Goal: Obtain resource: Obtain resource

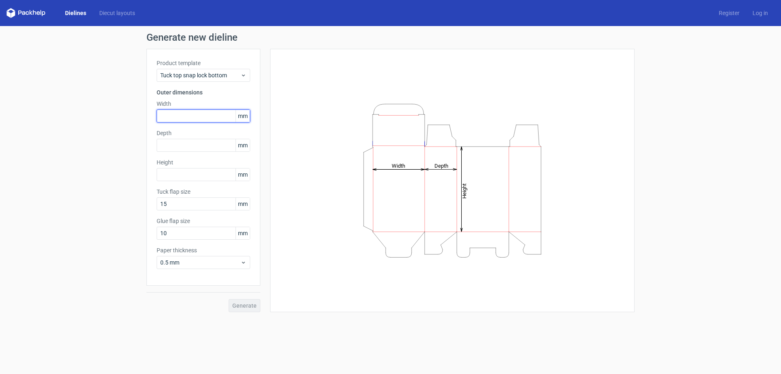
click at [196, 114] on input "text" at bounding box center [204, 115] width 94 height 13
type input "50"
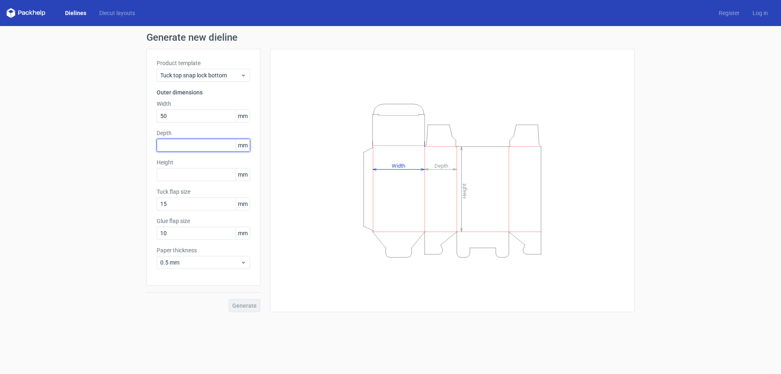
click at [199, 146] on input "text" at bounding box center [204, 145] width 94 height 13
click at [207, 146] on input "text" at bounding box center [204, 145] width 94 height 13
type input "5"
type input "25"
click at [177, 174] on input "text" at bounding box center [204, 174] width 94 height 13
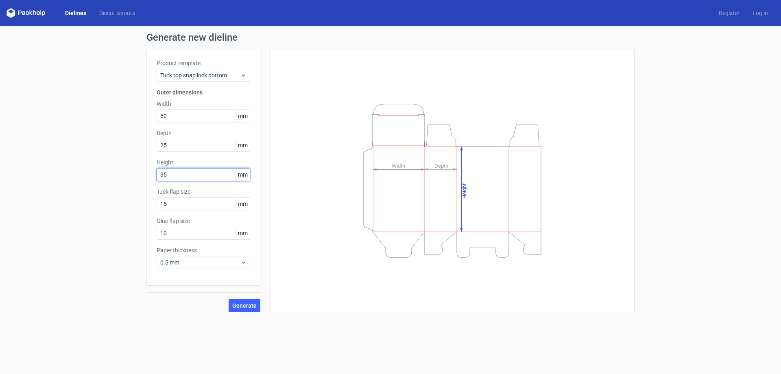
type input "35"
click at [243, 307] on span "Generate" at bounding box center [244, 306] width 24 height 6
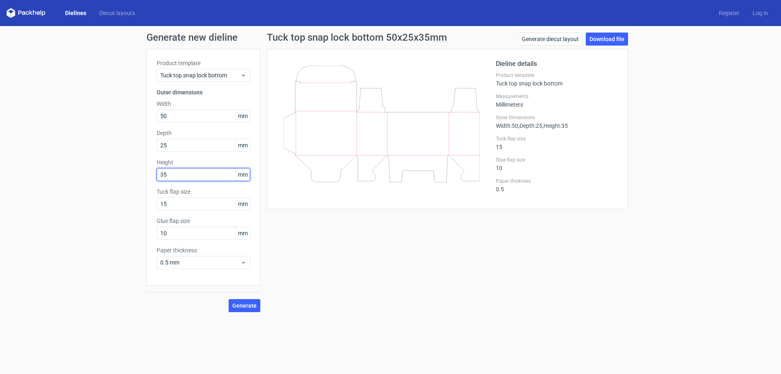
drag, startPoint x: 185, startPoint y: 175, endPoint x: 126, endPoint y: 172, distance: 58.2
click at [126, 172] on div "Generate new dieline Product template Tuck top snap lock bottom Outer dimension…" at bounding box center [390, 172] width 781 height 292
drag, startPoint x: 178, startPoint y: 116, endPoint x: 53, endPoint y: 122, distance: 124.6
click at [49, 121] on div "Generate new dieline Product template Tuck top snap lock bottom Outer dimension…" at bounding box center [390, 172] width 781 height 292
type input "25"
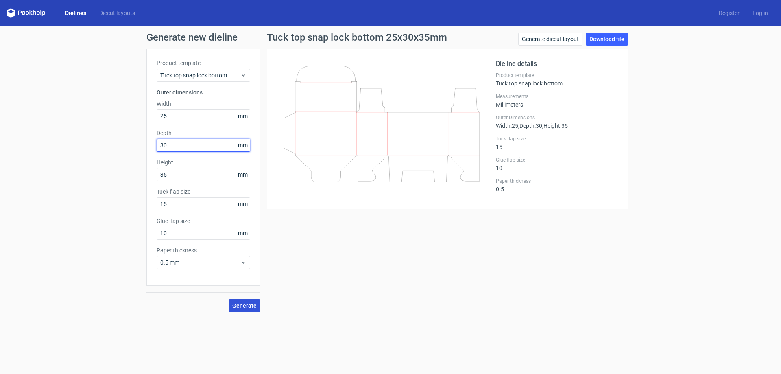
type input "30"
click at [241, 307] on span "Generate" at bounding box center [244, 306] width 24 height 6
drag, startPoint x: 207, startPoint y: 112, endPoint x: 99, endPoint y: 111, distance: 108.2
click at [99, 111] on div "Generate new dieline Product template Tuck top snap lock bottom Outer dimension…" at bounding box center [390, 172] width 781 height 292
type input "30"
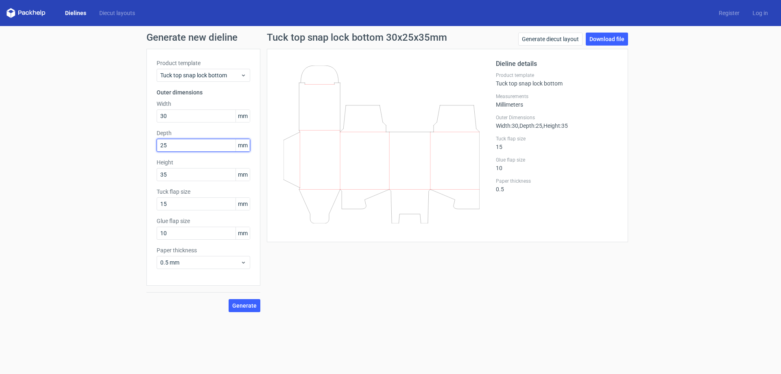
type input "25"
click at [247, 305] on span "Generate" at bounding box center [244, 306] width 24 height 6
click at [241, 304] on span "Generate" at bounding box center [244, 306] width 24 height 6
drag, startPoint x: 185, startPoint y: 235, endPoint x: 122, endPoint y: 227, distance: 63.9
click at [122, 227] on div "Generate new dieline Product template Tuck top snap lock bottom Outer dimension…" at bounding box center [390, 172] width 781 height 292
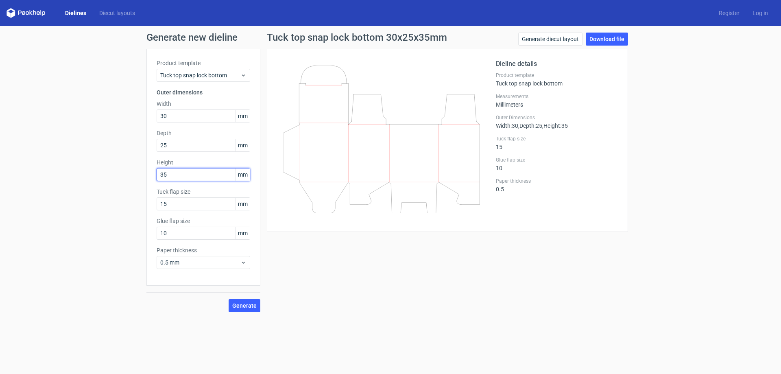
drag, startPoint x: 174, startPoint y: 176, endPoint x: 125, endPoint y: 176, distance: 48.4
click at [130, 176] on div "Generate new dieline Product template Tuck top snap lock bottom Outer dimension…" at bounding box center [390, 172] width 781 height 292
type input "50"
click at [60, 99] on div "Generate new dieline Product template Tuck top snap lock bottom Outer dimension…" at bounding box center [390, 172] width 781 height 292
type input "50"
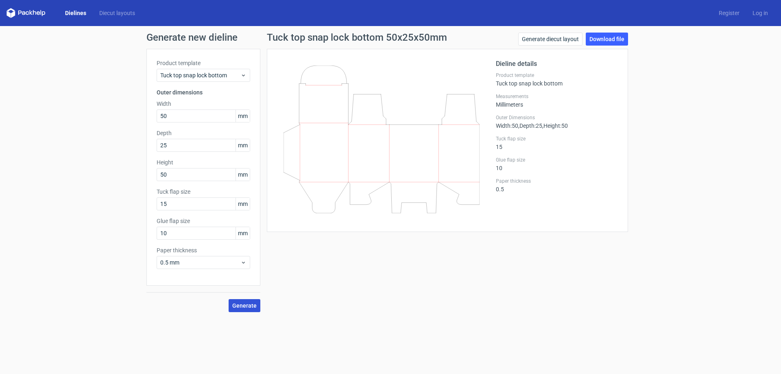
click at [246, 306] on span "Generate" at bounding box center [244, 306] width 24 height 6
drag, startPoint x: 203, startPoint y: 233, endPoint x: 141, endPoint y: 240, distance: 62.7
click at [140, 240] on div "Generate new dieline Product template Tuck top snap lock bottom Outer dimension…" at bounding box center [390, 172] width 781 height 292
type input "15"
click at [254, 305] on span "Generate" at bounding box center [244, 306] width 24 height 6
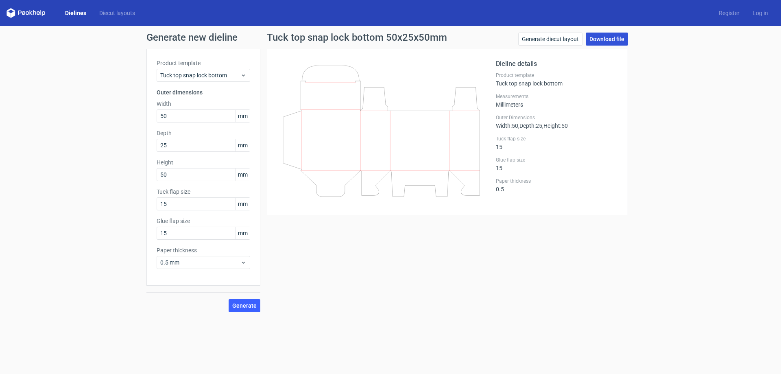
click at [619, 38] on link "Download file" at bounding box center [607, 39] width 42 height 13
drag, startPoint x: 181, startPoint y: 115, endPoint x: 124, endPoint y: 116, distance: 56.9
click at [124, 116] on div "Generate new dieline Product template Tuck top snap lock bottom Outer dimension…" at bounding box center [390, 172] width 781 height 292
type input "60"
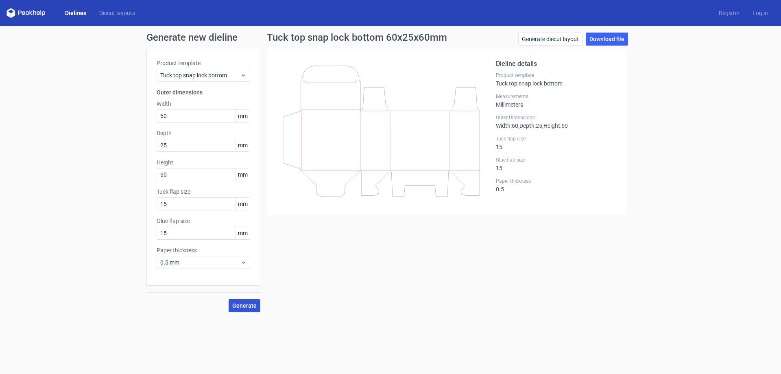
click at [248, 305] on span "Generate" at bounding box center [244, 306] width 24 height 6
click at [529, 86] on div "Product template Tuck top snap lock bottom" at bounding box center [557, 79] width 122 height 15
click at [225, 76] on span "Tuck top snap lock bottom" at bounding box center [200, 75] width 80 height 8
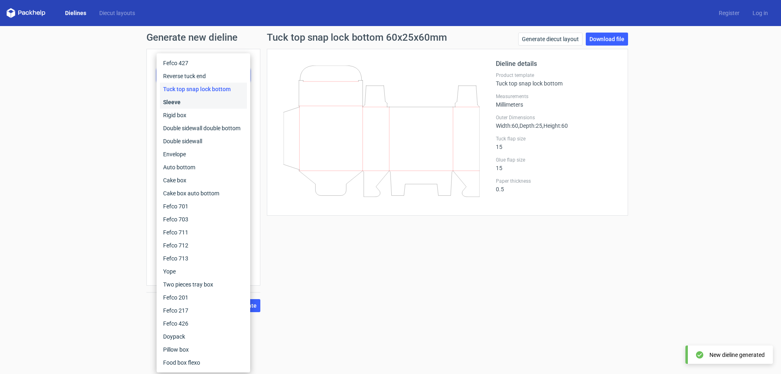
click at [185, 106] on div "Sleeve" at bounding box center [203, 102] width 87 height 13
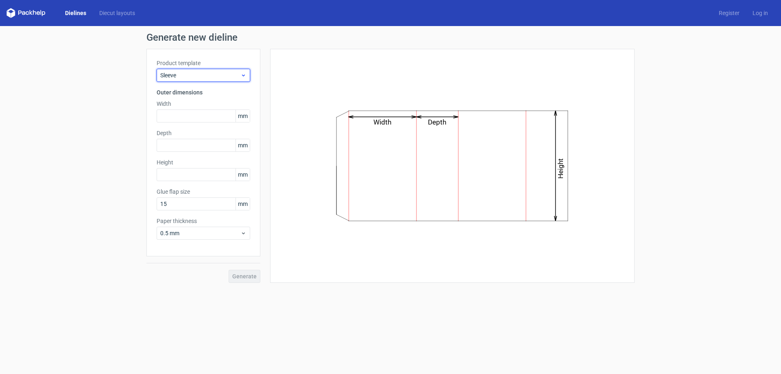
click at [175, 78] on span "Sleeve" at bounding box center [200, 75] width 80 height 8
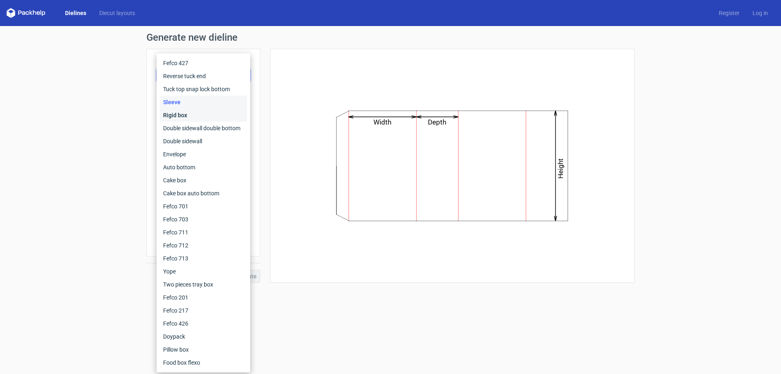
click at [178, 117] on div "Rigid box" at bounding box center [203, 115] width 87 height 13
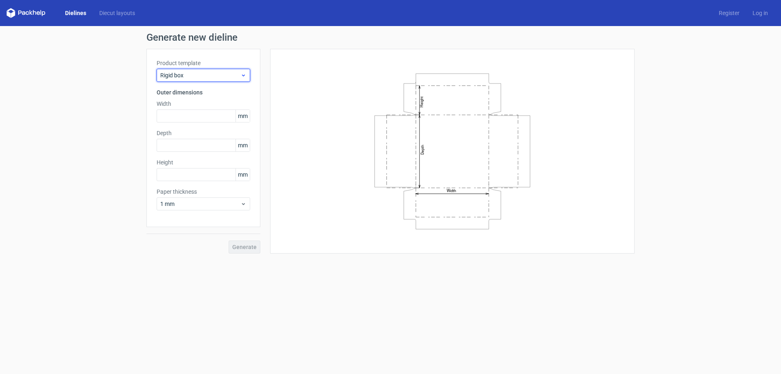
click at [206, 79] on span "Rigid box" at bounding box center [200, 75] width 80 height 8
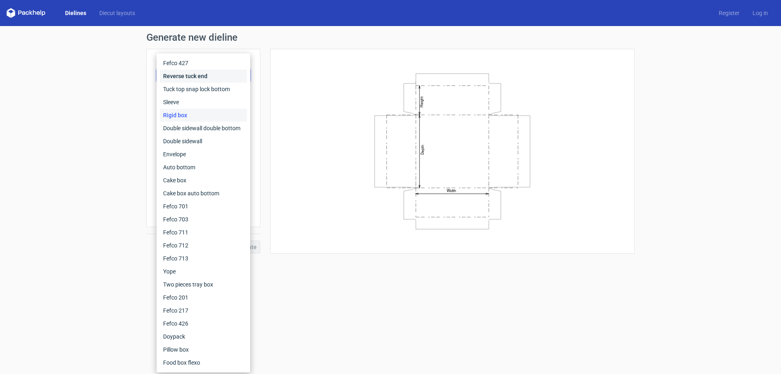
click at [198, 75] on div "Reverse tuck end" at bounding box center [203, 76] width 87 height 13
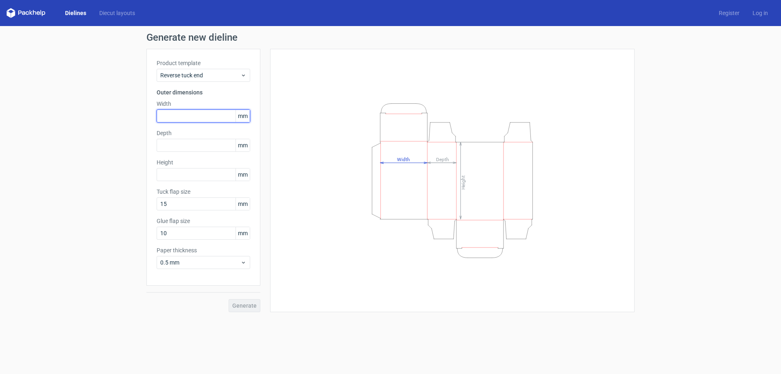
click at [194, 118] on input "text" at bounding box center [204, 115] width 94 height 13
type input "60"
type input "25"
type input "60"
drag, startPoint x: 193, startPoint y: 116, endPoint x: 58, endPoint y: 99, distance: 136.0
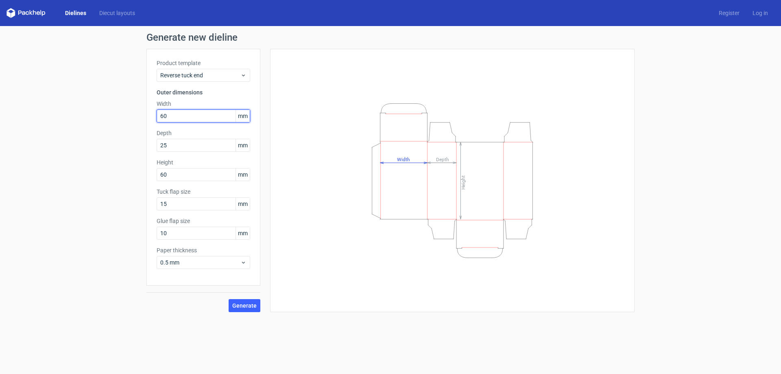
click at [85, 104] on div "Generate new dieline Product template Reverse tuck end Outer dimensions Width 6…" at bounding box center [390, 172] width 781 height 292
type input "60"
type input "15"
click at [241, 306] on span "Generate" at bounding box center [244, 306] width 24 height 6
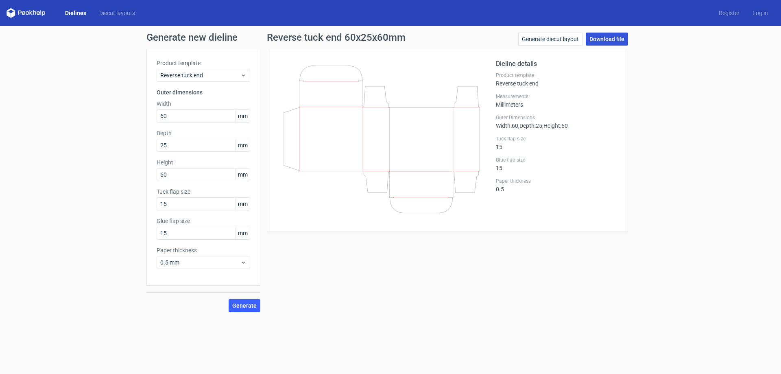
click at [598, 36] on link "Download file" at bounding box center [607, 39] width 42 height 13
